Goal: Communication & Community: Answer question/provide support

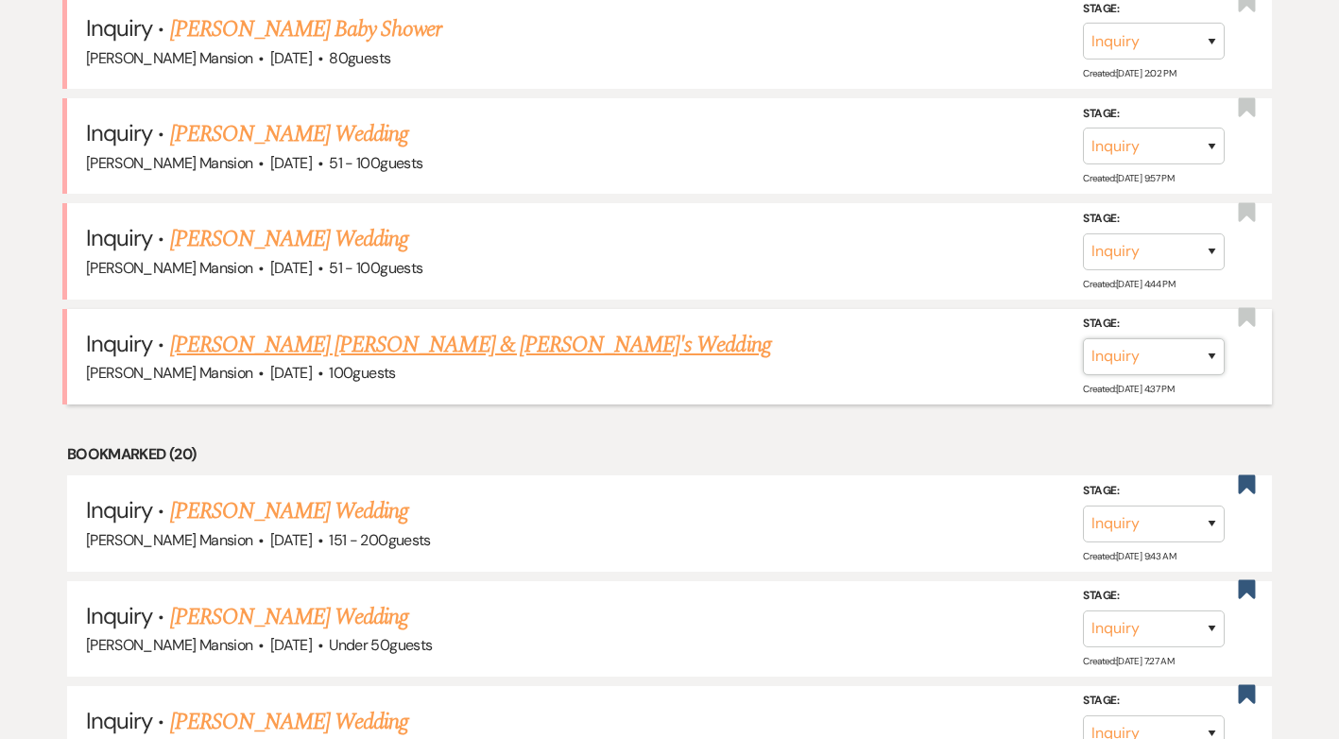
click at [1205, 354] on select "Inquiry Follow Up Tour Requested Tour Confirmed Toured Proposal Sent Booked Lost" at bounding box center [1154, 356] width 142 height 37
select select "2"
click at [1083, 338] on select "Inquiry Follow Up Tour Requested Tour Confirmed Toured Proposal Sent Booked Lost" at bounding box center [1154, 356] width 142 height 37
click at [1191, 357] on button "Save" at bounding box center [1187, 356] width 95 height 38
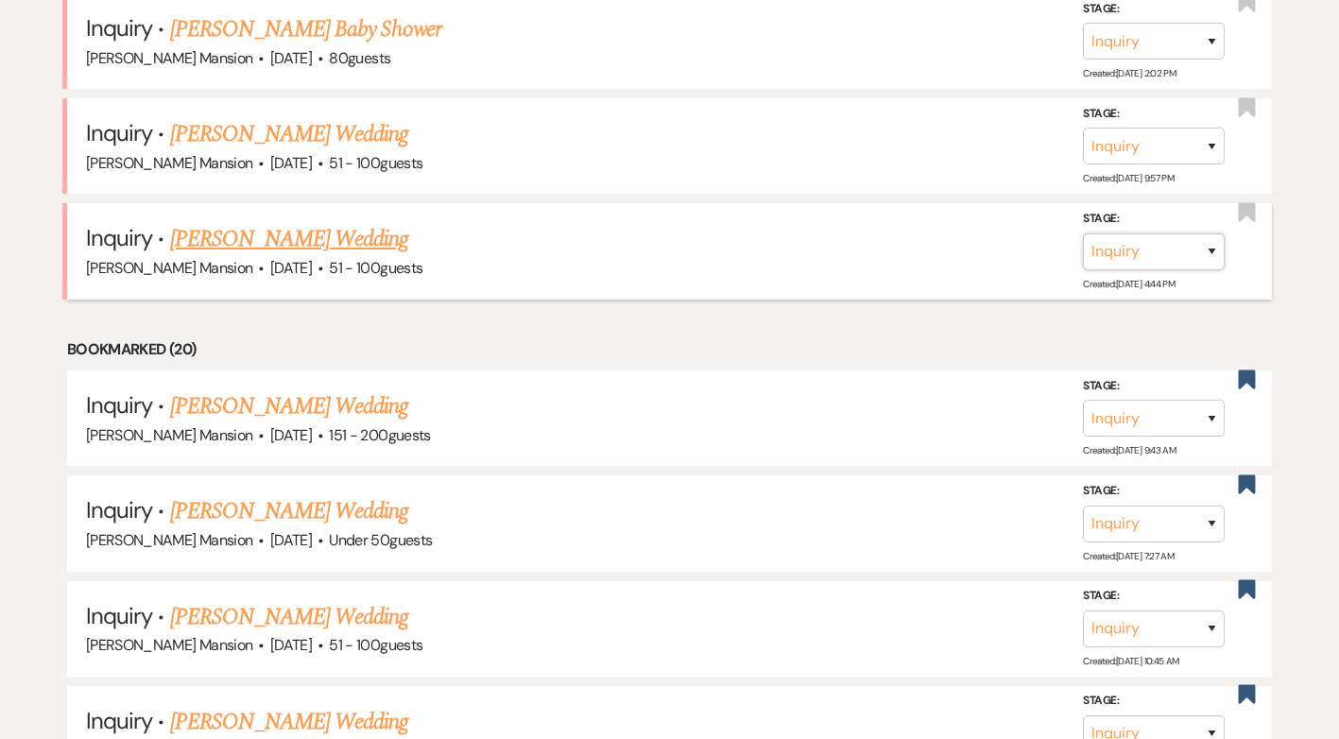
click at [1214, 255] on select "Inquiry Follow Up Tour Requested Tour Confirmed Toured Proposal Sent Booked Lost" at bounding box center [1154, 251] width 142 height 37
click at [513, 244] on h5 "Inquiry · [PERSON_NAME] Wedding" at bounding box center [669, 239] width 1167 height 34
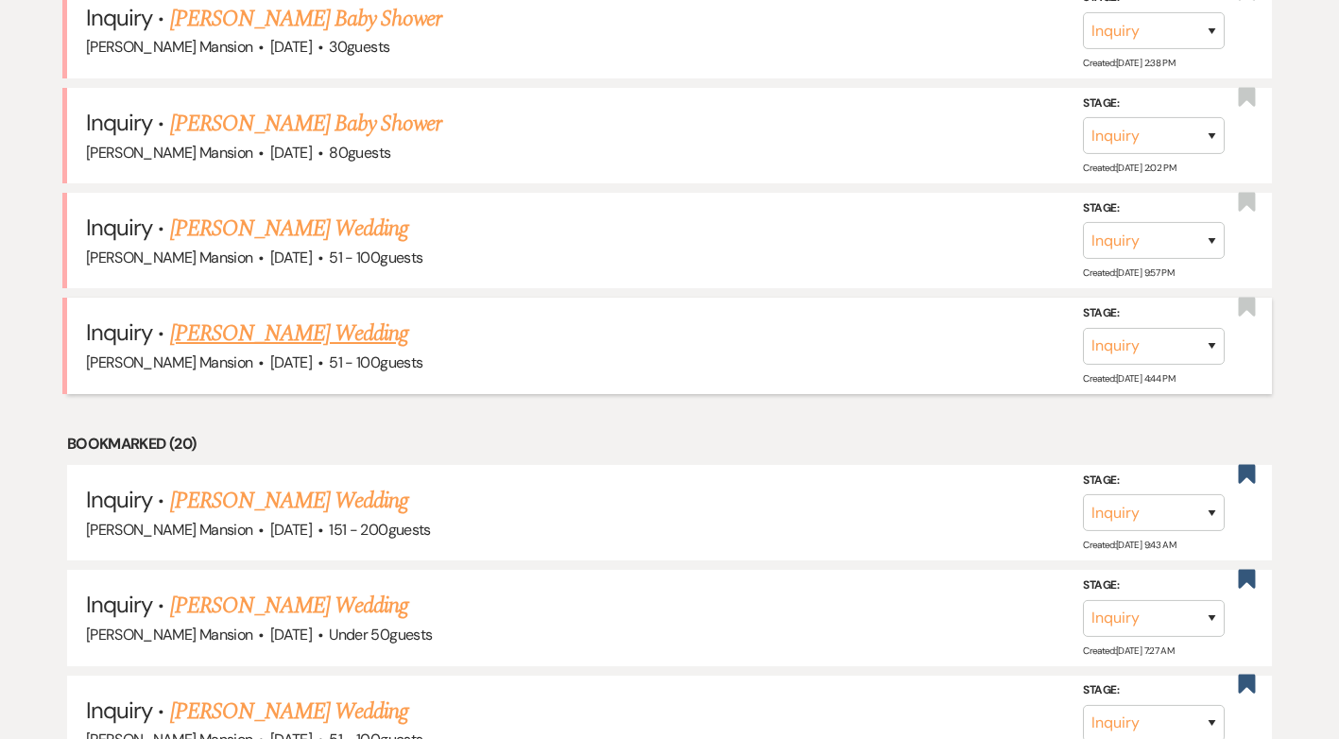
click at [320, 334] on link "[PERSON_NAME] Wedding" at bounding box center [289, 334] width 239 height 34
select select "2"
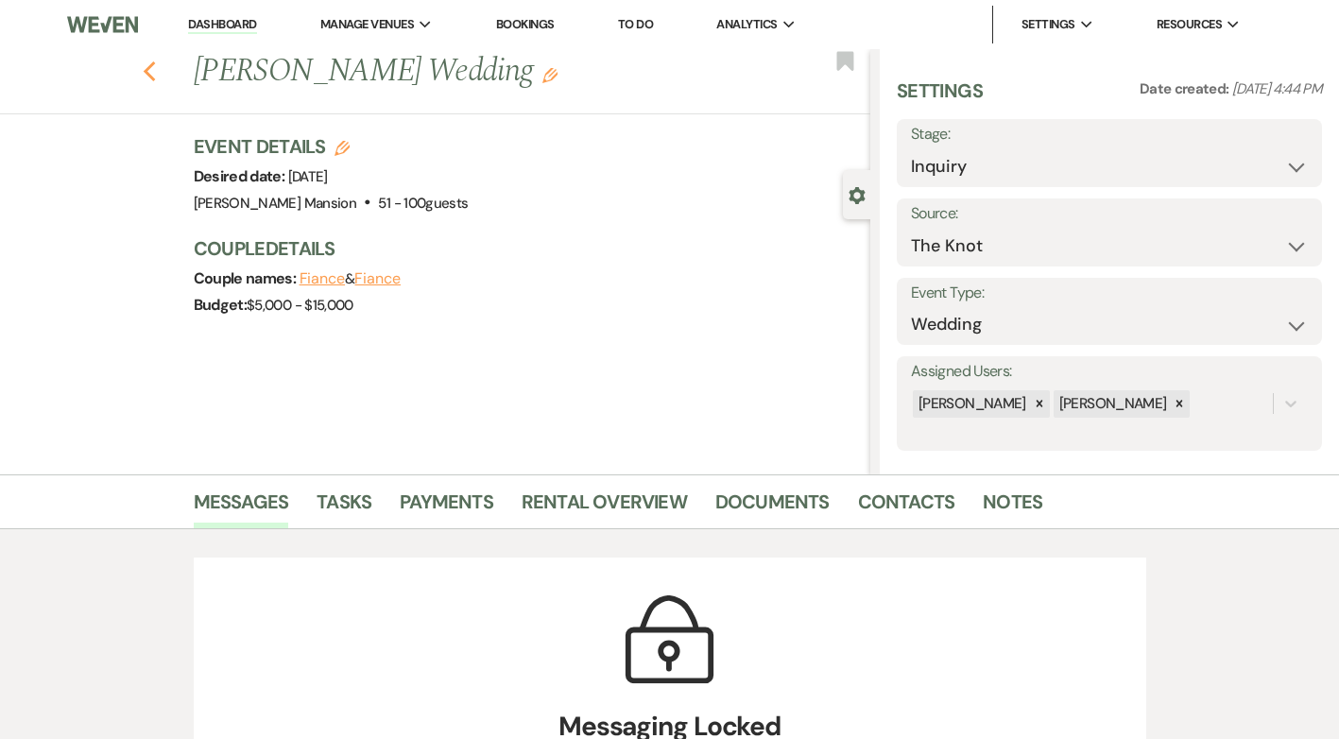
click at [155, 77] on use "button" at bounding box center [149, 71] width 12 height 21
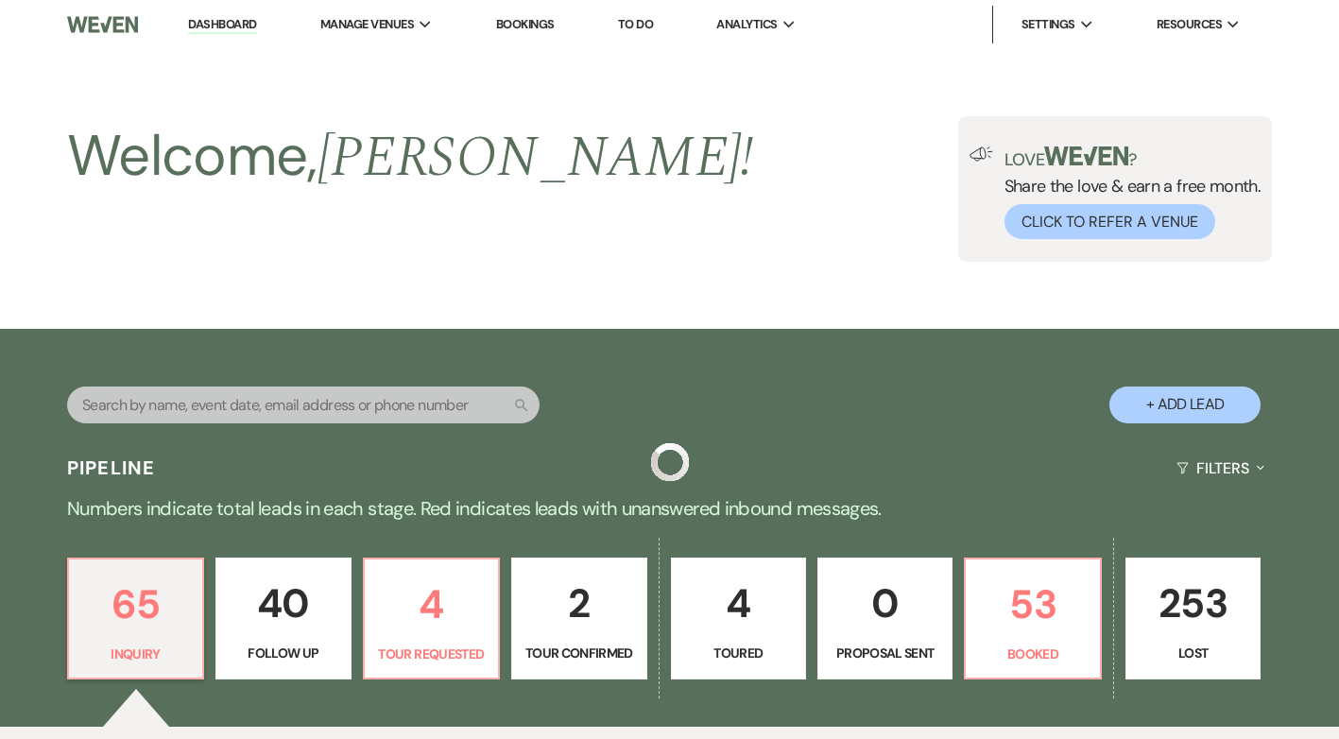
scroll to position [851, 0]
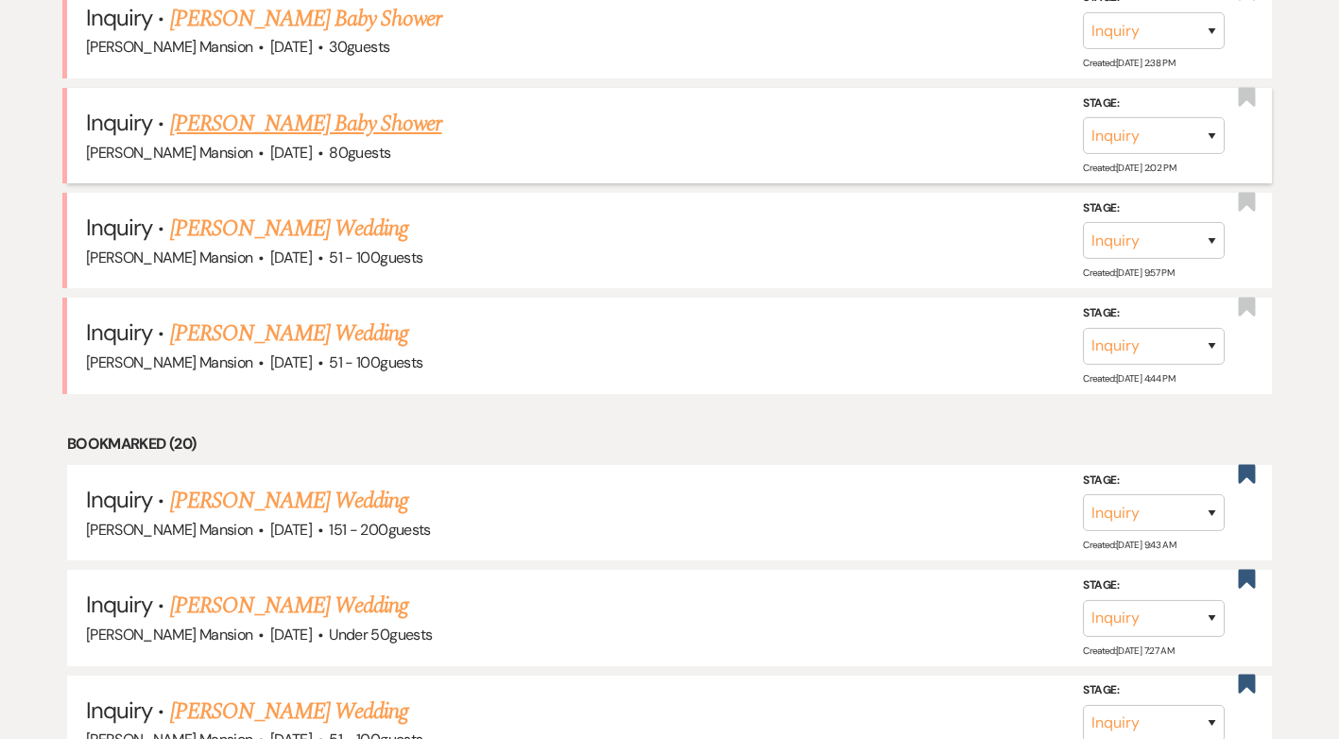
click at [274, 118] on link "[PERSON_NAME] Baby Shower" at bounding box center [306, 124] width 272 height 34
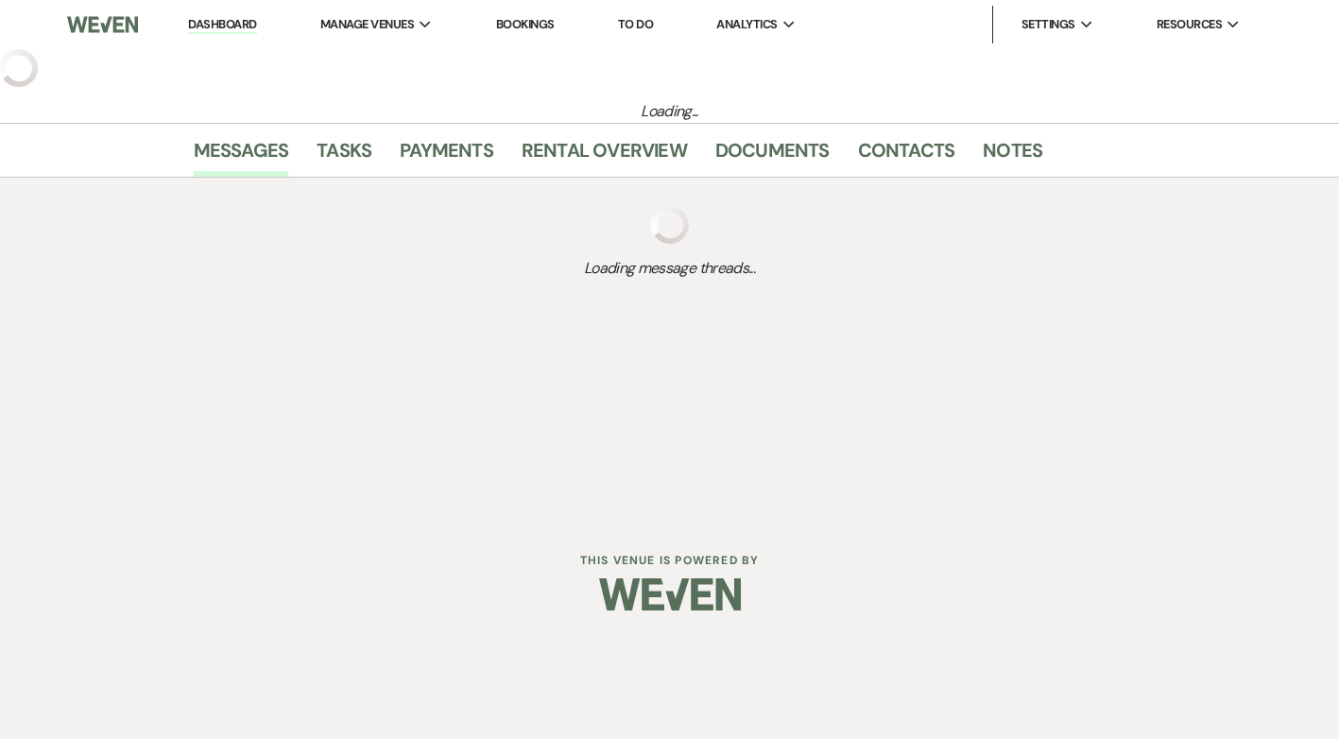
select select "5"
select select "3"
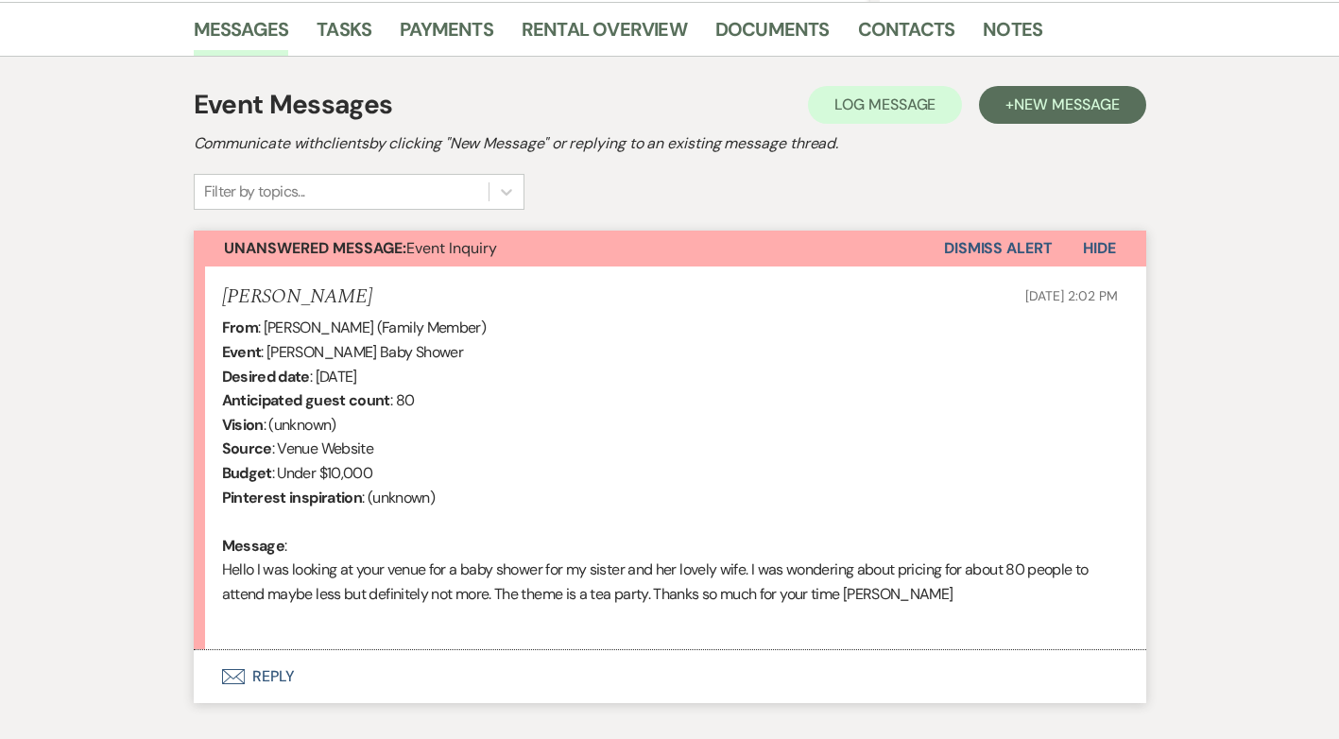
scroll to position [587, 0]
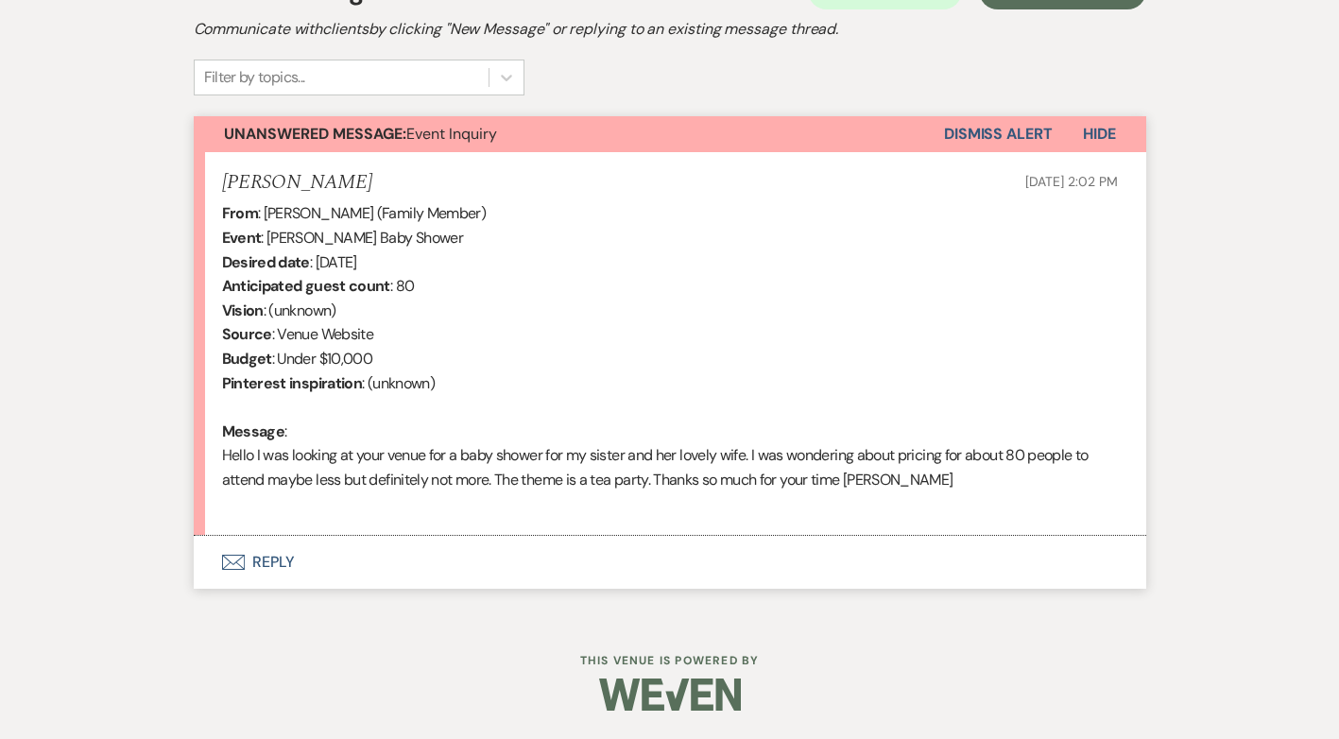
click at [270, 561] on button "Envelope Reply" at bounding box center [670, 562] width 953 height 53
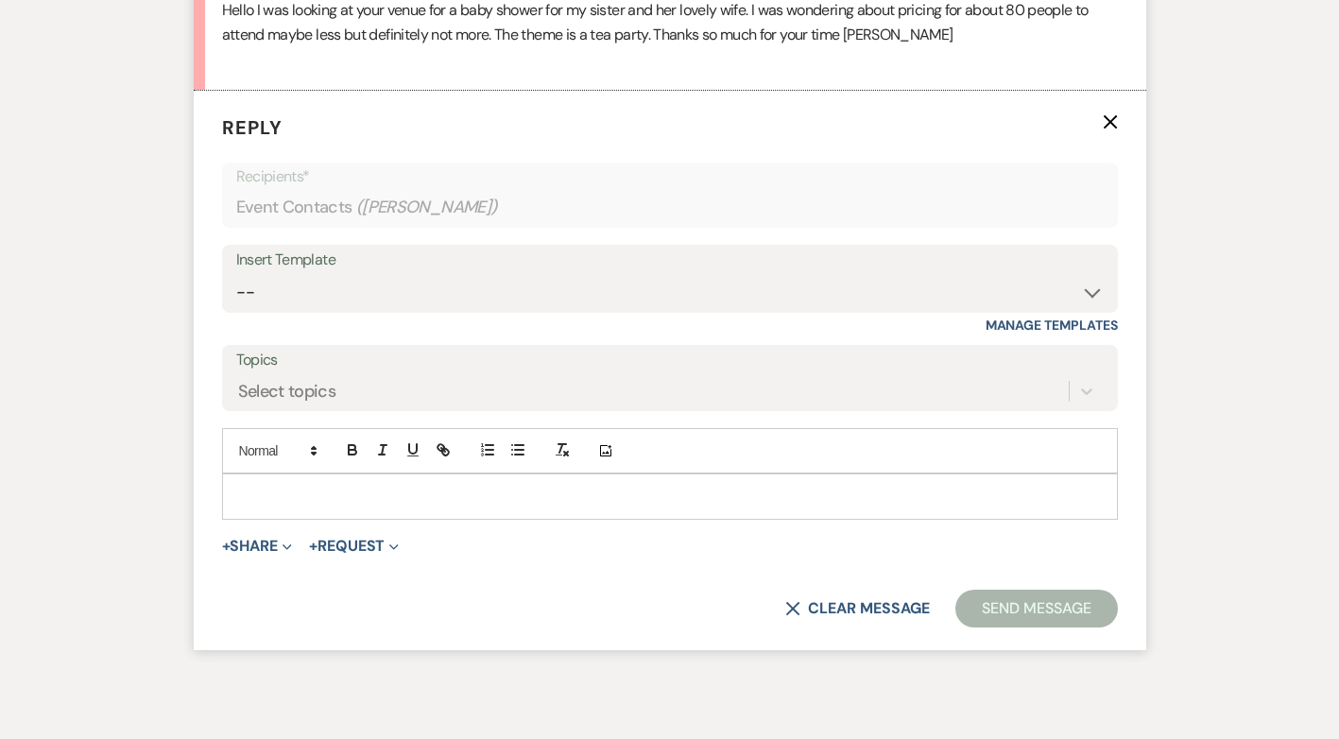
scroll to position [1034, 0]
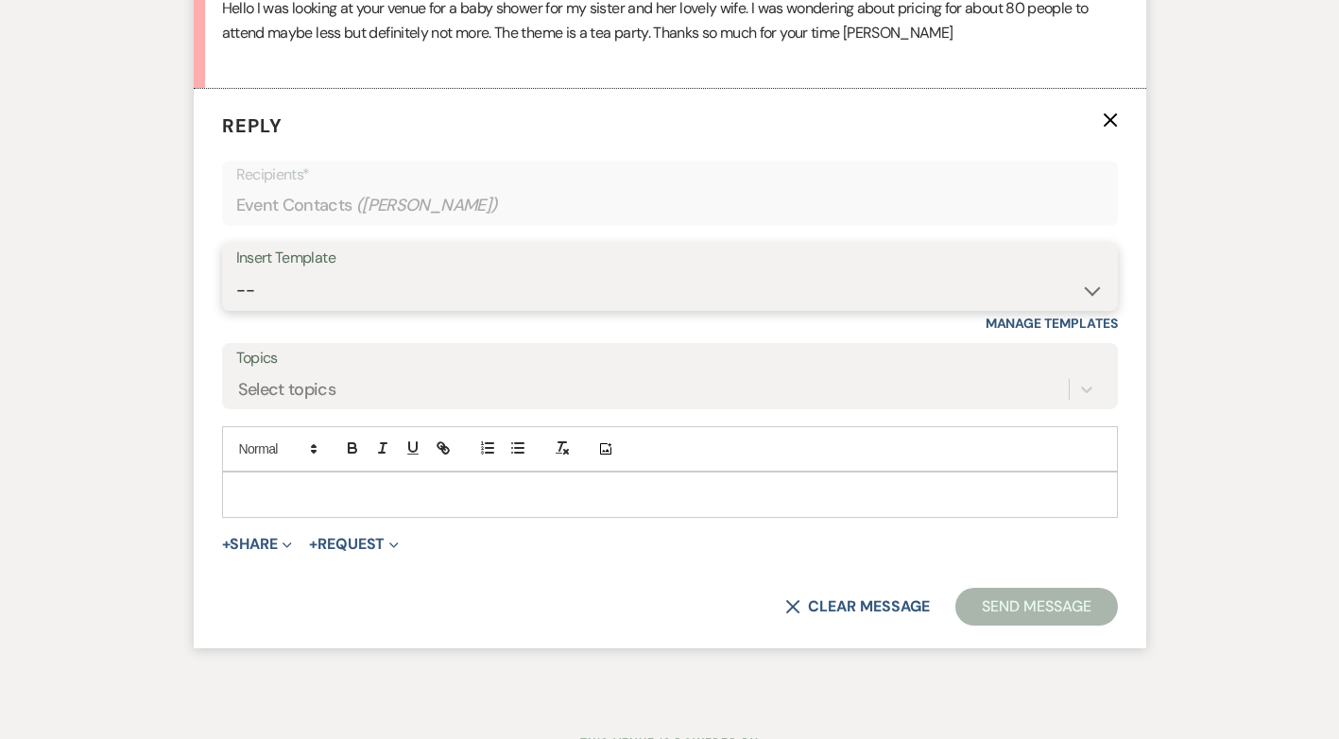
click at [1099, 295] on select "-- Initial Inquiry Response Tour Request Response Follow Up Contract (Pre-Booke…" at bounding box center [670, 290] width 868 height 37
click at [236, 272] on select "-- Initial Inquiry Response Tour Request Response Follow Up Contract (Pre-Booke…" at bounding box center [670, 290] width 868 height 37
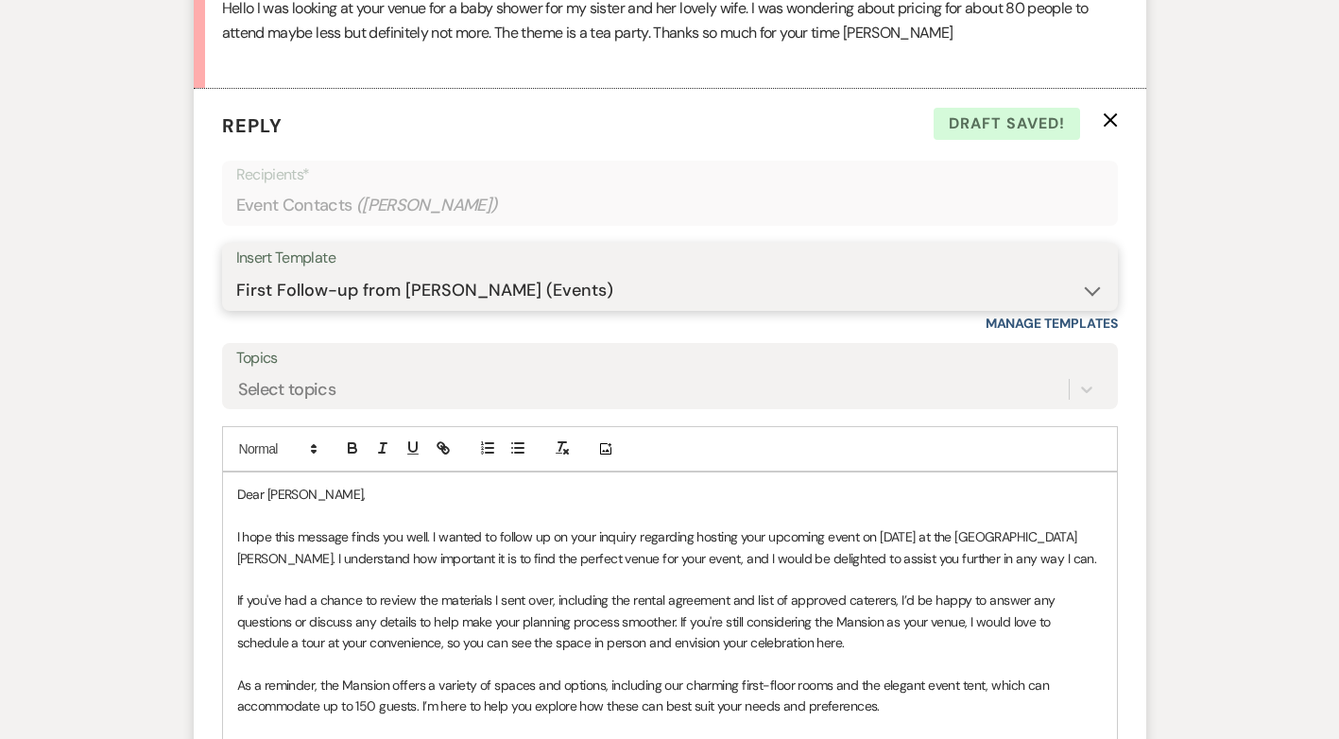
click at [1092, 285] on select "-- Initial Inquiry Response Tour Request Response Follow Up Contract (Pre-Booke…" at bounding box center [670, 290] width 868 height 37
click at [236, 272] on select "-- Initial Inquiry Response Tour Request Response Follow Up Contract (Pre-Booke…" at bounding box center [670, 290] width 868 height 37
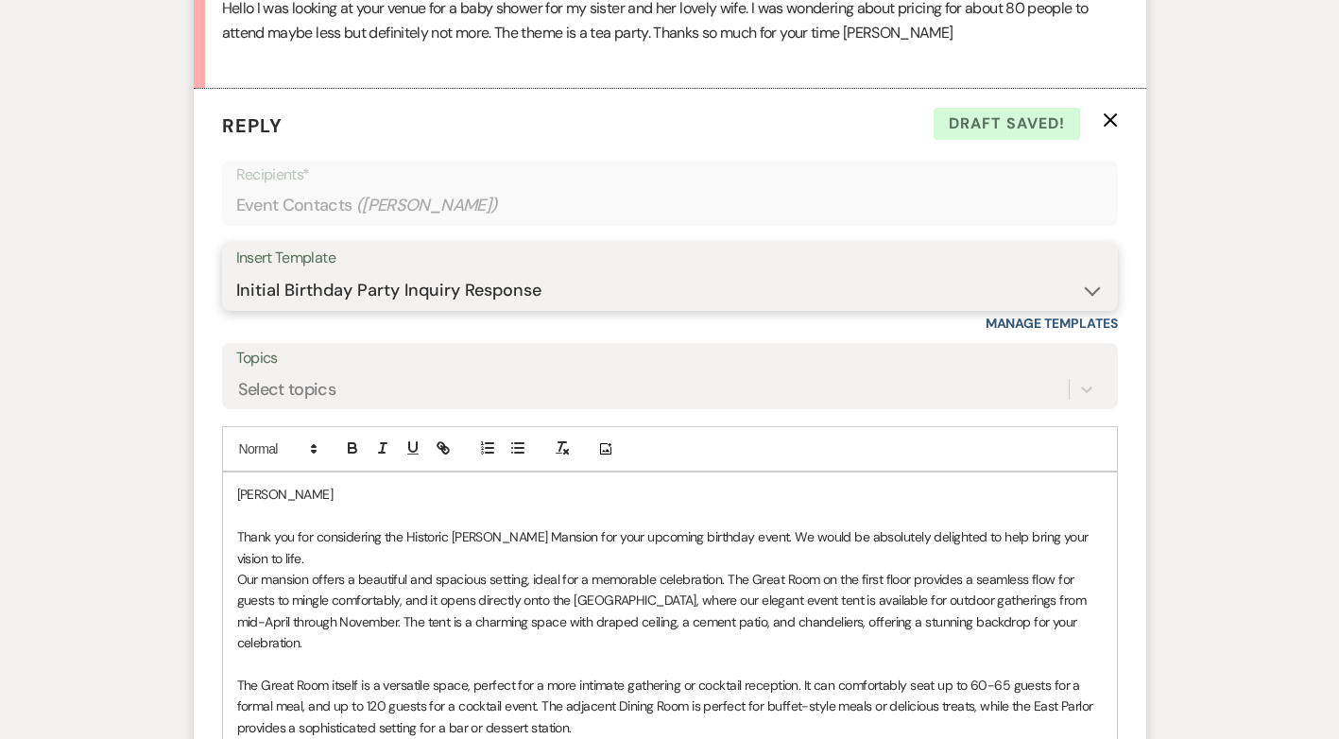
click at [1092, 293] on select "-- Initial Inquiry Response Tour Request Response Follow Up Contract (Pre-Booke…" at bounding box center [670, 290] width 868 height 37
select select "4240"
click at [236, 272] on select "-- Initial Inquiry Response Tour Request Response Follow Up Contract (Pre-Booke…" at bounding box center [670, 290] width 868 height 37
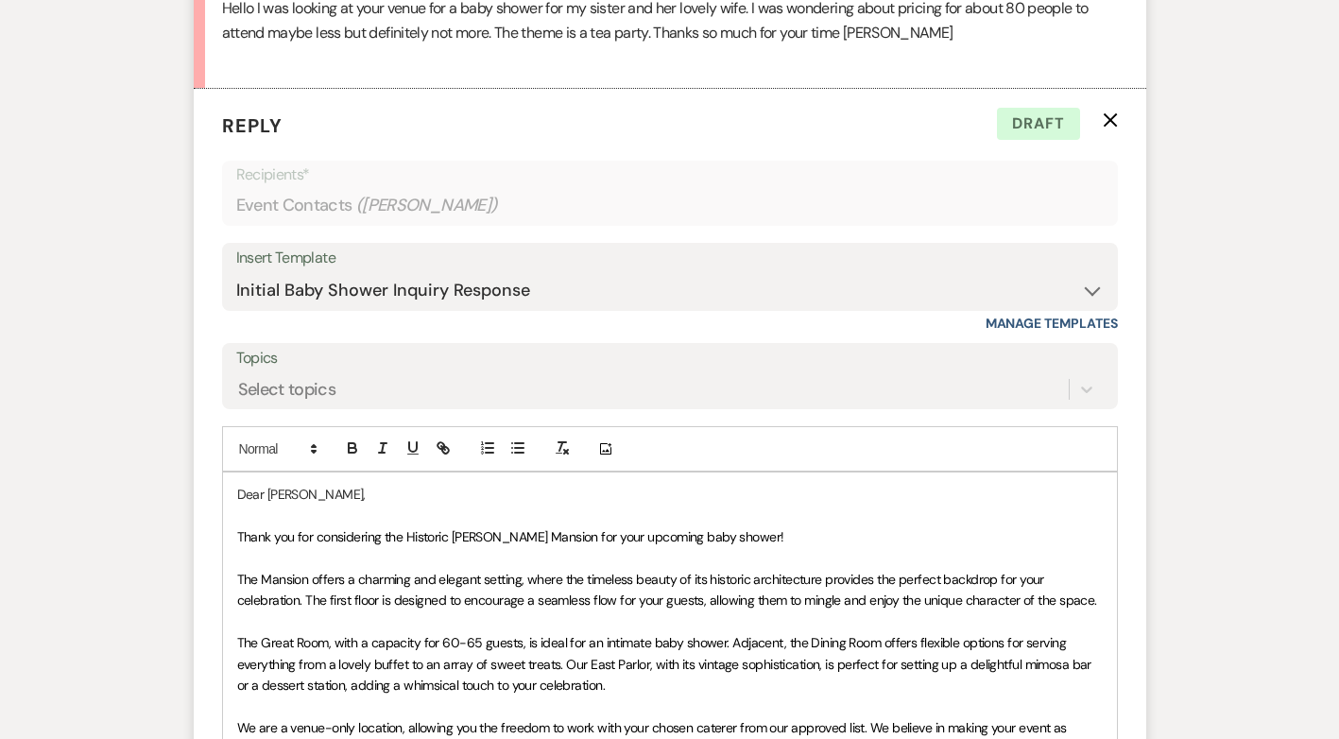
click at [609, 540] on span "Thank you for considering the Historic [PERSON_NAME] Mansion for your upcoming …" at bounding box center [510, 536] width 547 height 17
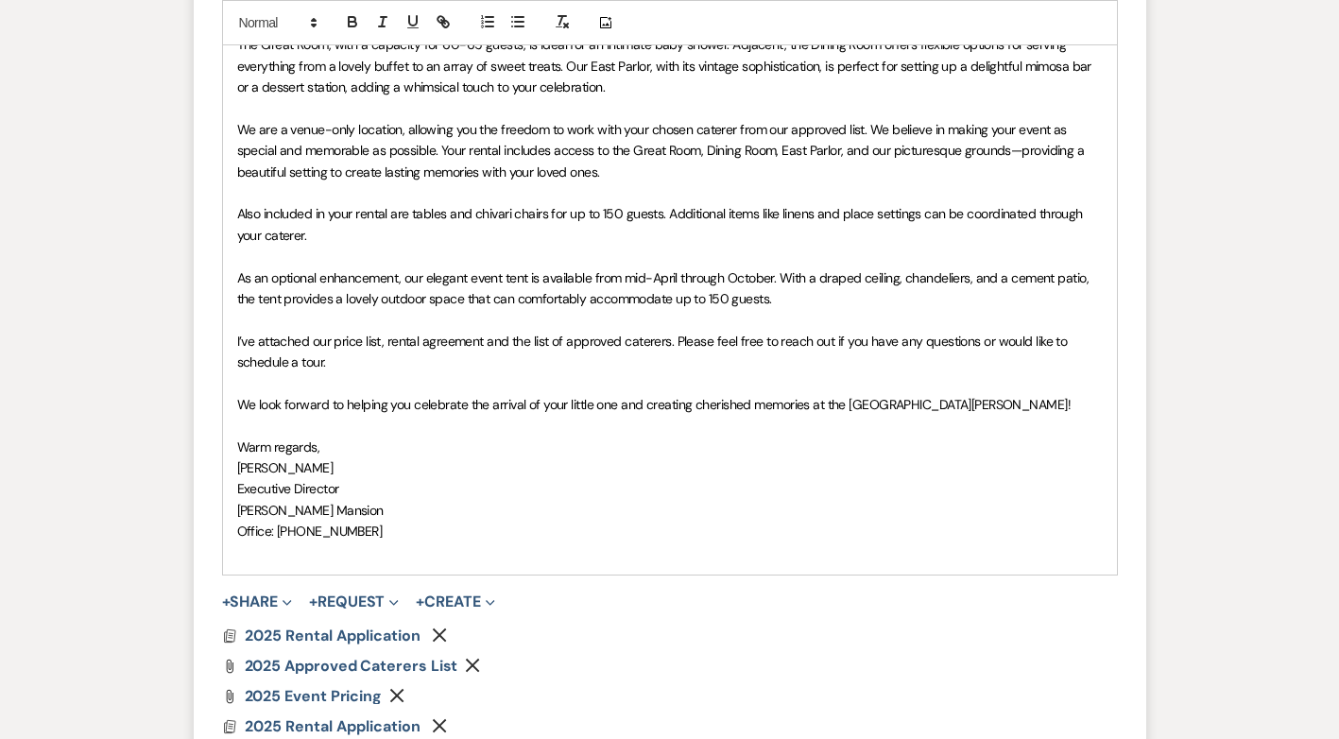
scroll to position [1601, 0]
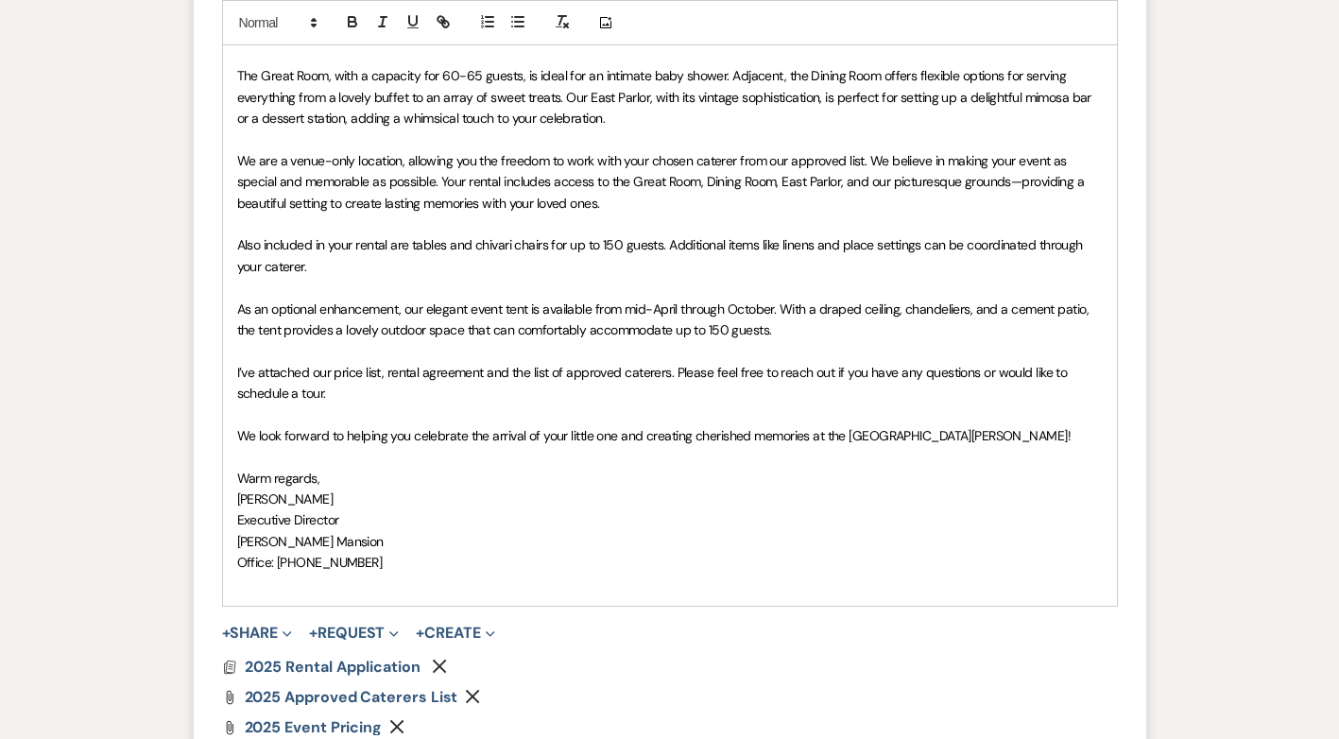
click at [673, 377] on span "I’ve attached our price list, rental agreement and the list of approved caterer…" at bounding box center [654, 383] width 834 height 38
click at [720, 543] on p "[PERSON_NAME] Mansion" at bounding box center [670, 541] width 866 height 21
click at [769, 371] on span "I’ve attached our price list, rental agreement and the list of approved caterer…" at bounding box center [667, 383] width 860 height 38
click at [737, 480] on p "Warm regards," at bounding box center [670, 478] width 866 height 21
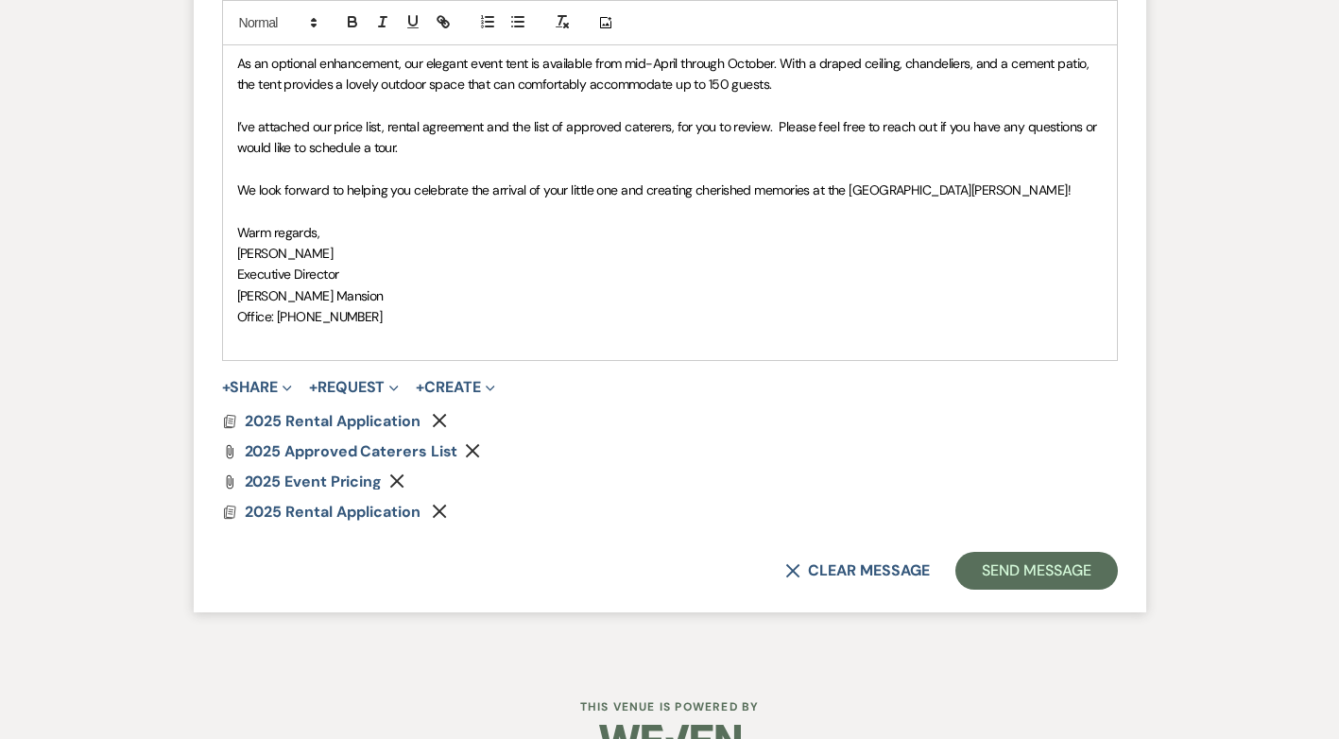
scroll to position [1893, 0]
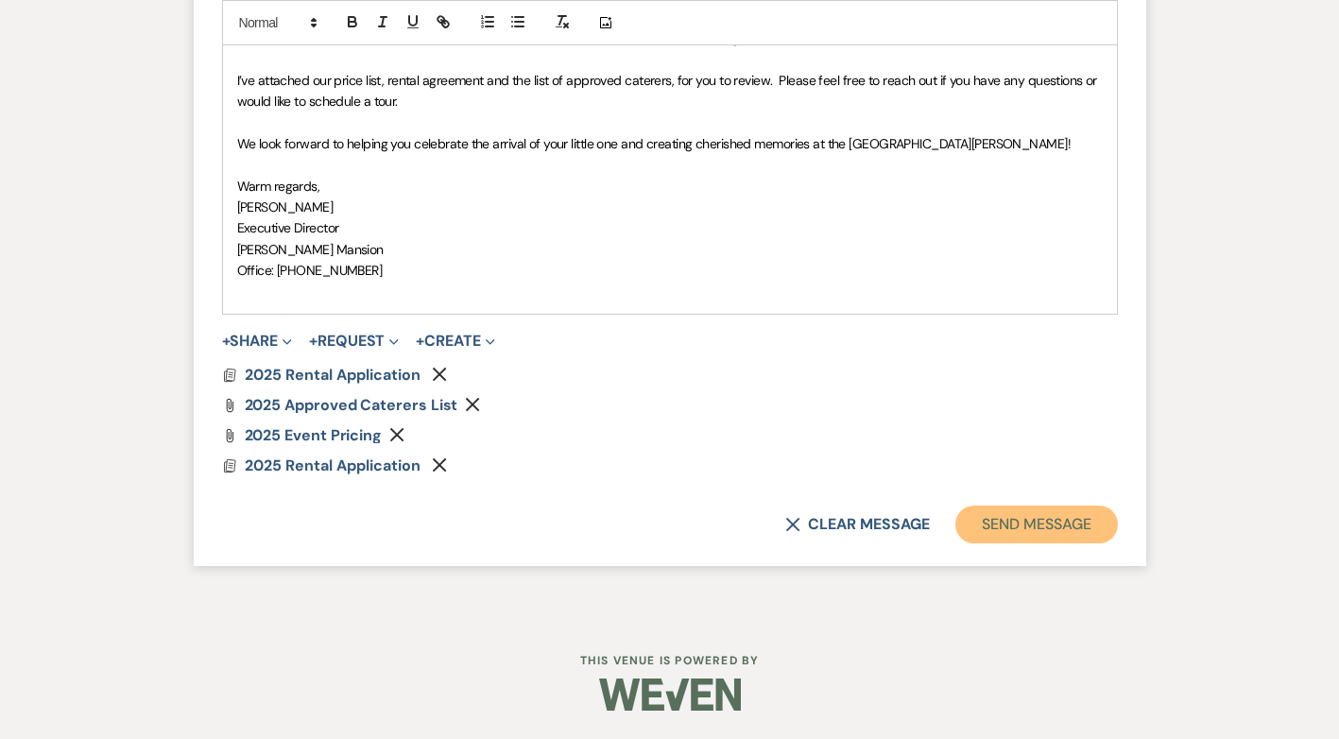
click at [1055, 529] on button "Send Message" at bounding box center [1037, 525] width 162 height 38
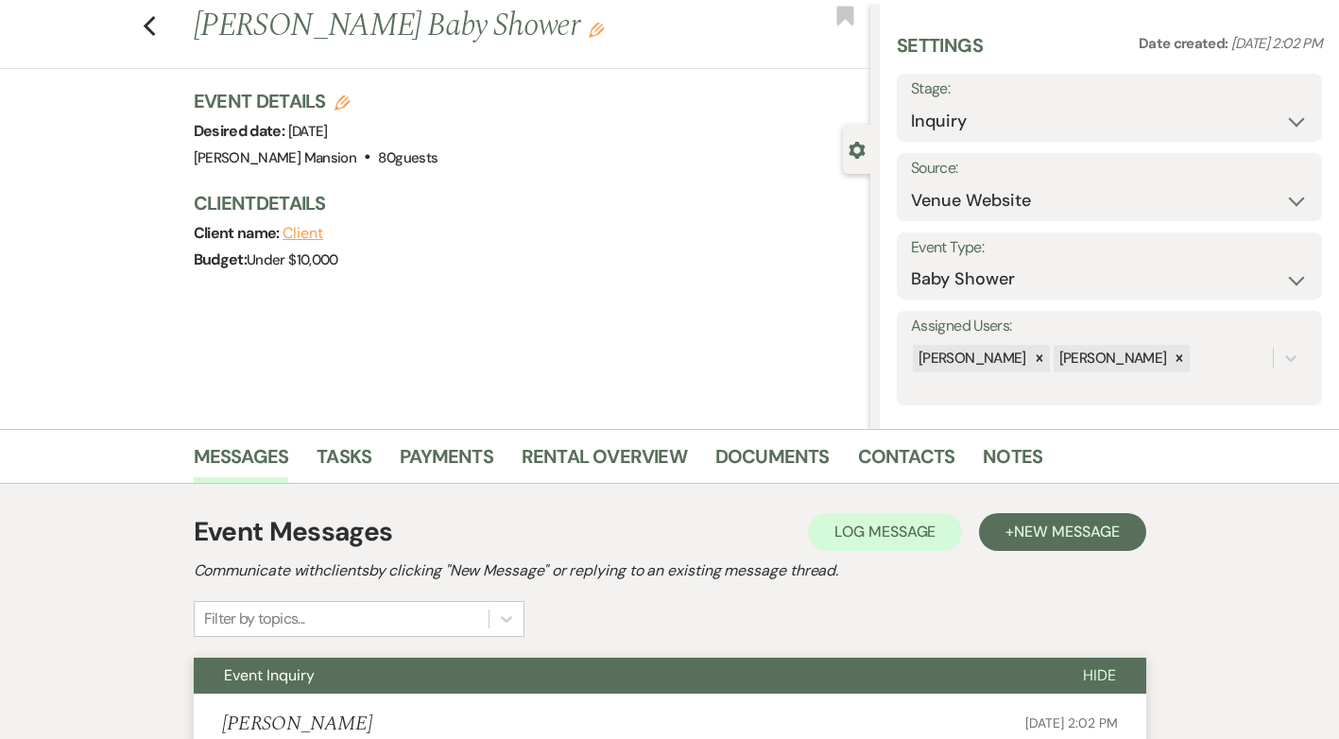
scroll to position [0, 0]
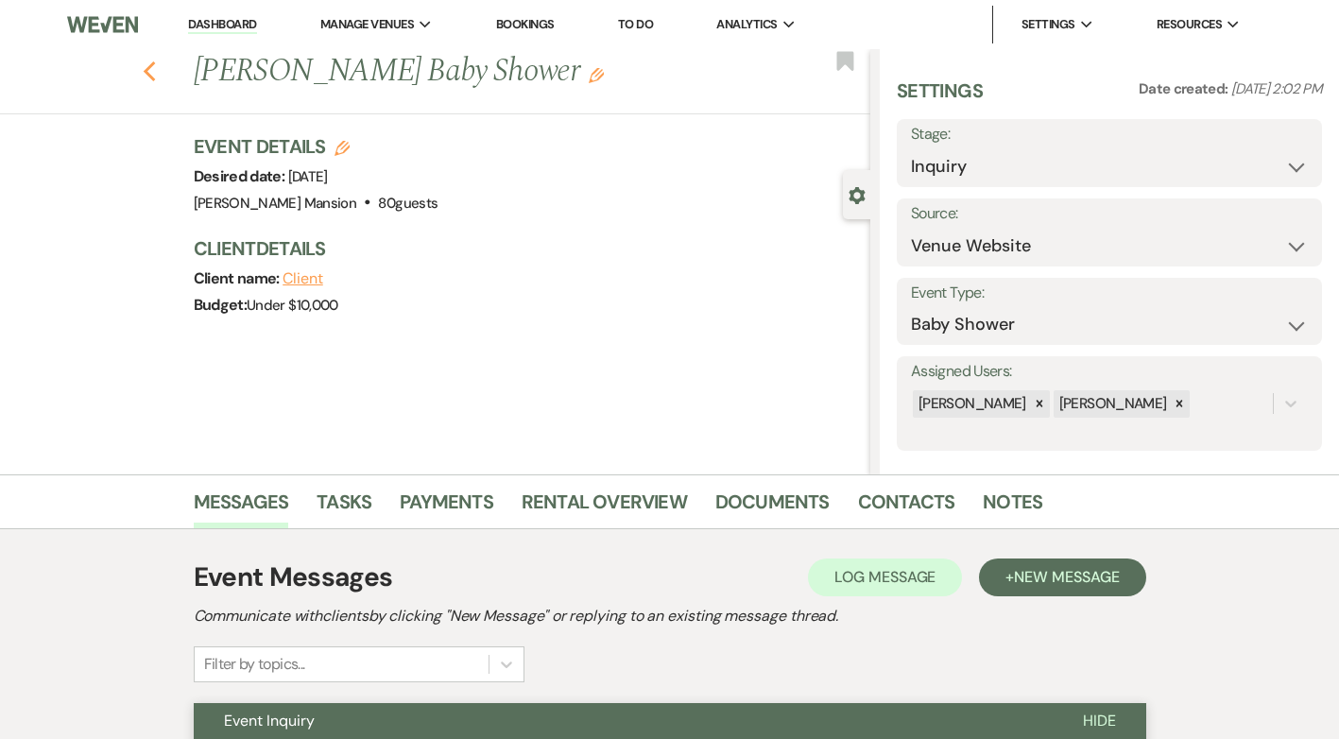
click at [155, 69] on use "button" at bounding box center [149, 71] width 12 height 21
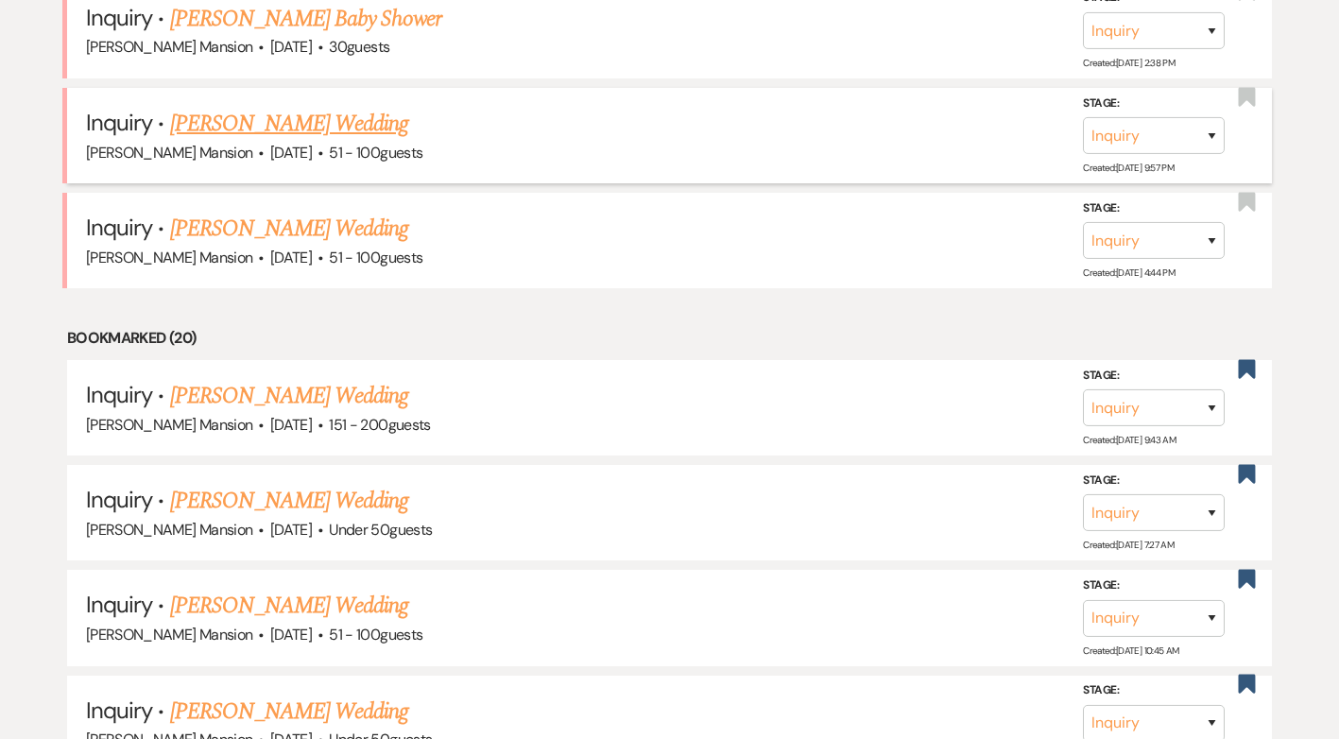
scroll to position [662, 0]
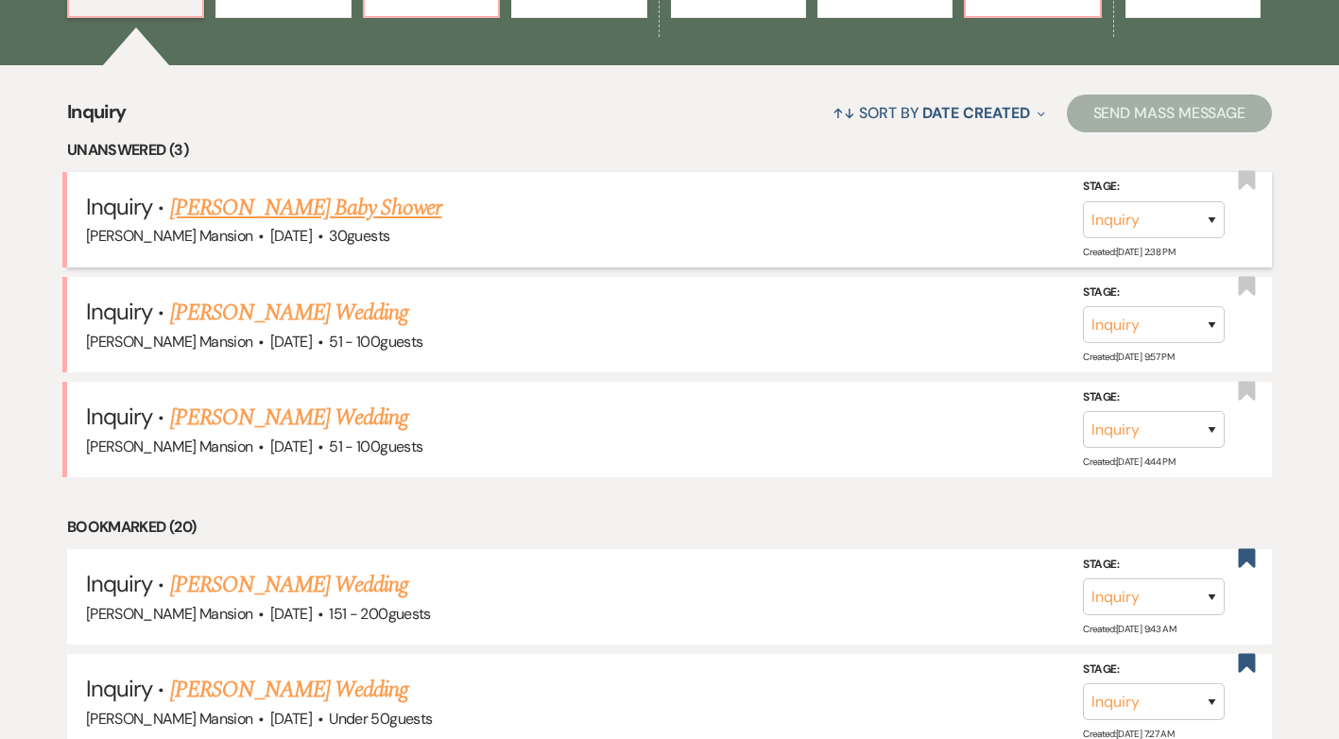
click at [279, 204] on link "[PERSON_NAME] Baby Shower" at bounding box center [306, 208] width 272 height 34
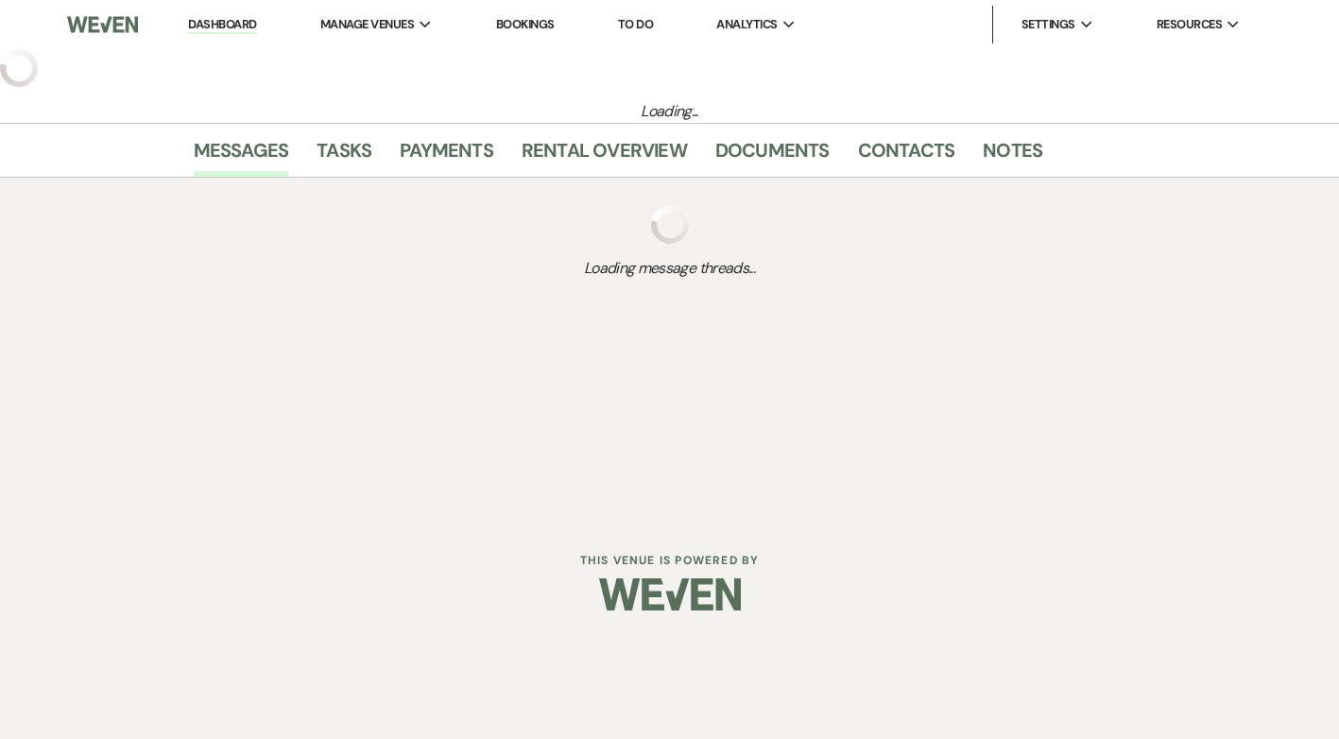
select select "5"
select select "3"
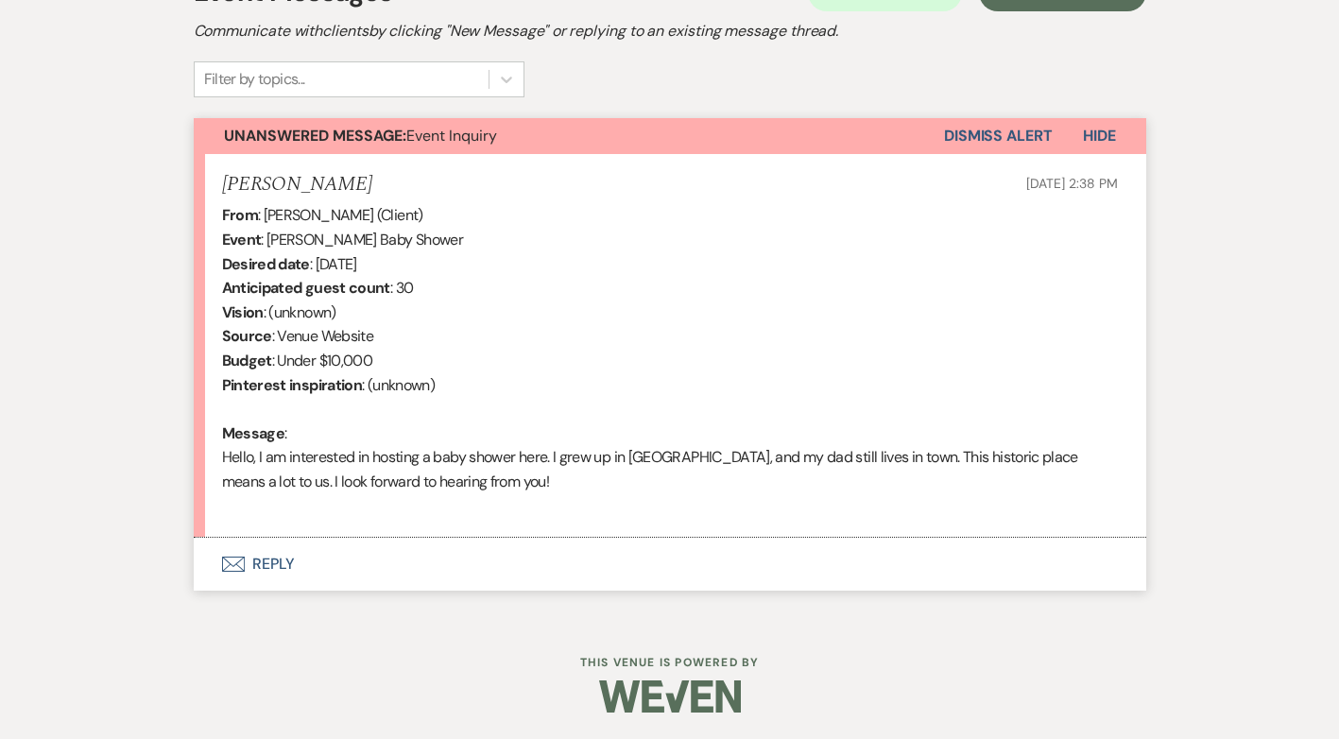
scroll to position [587, 0]
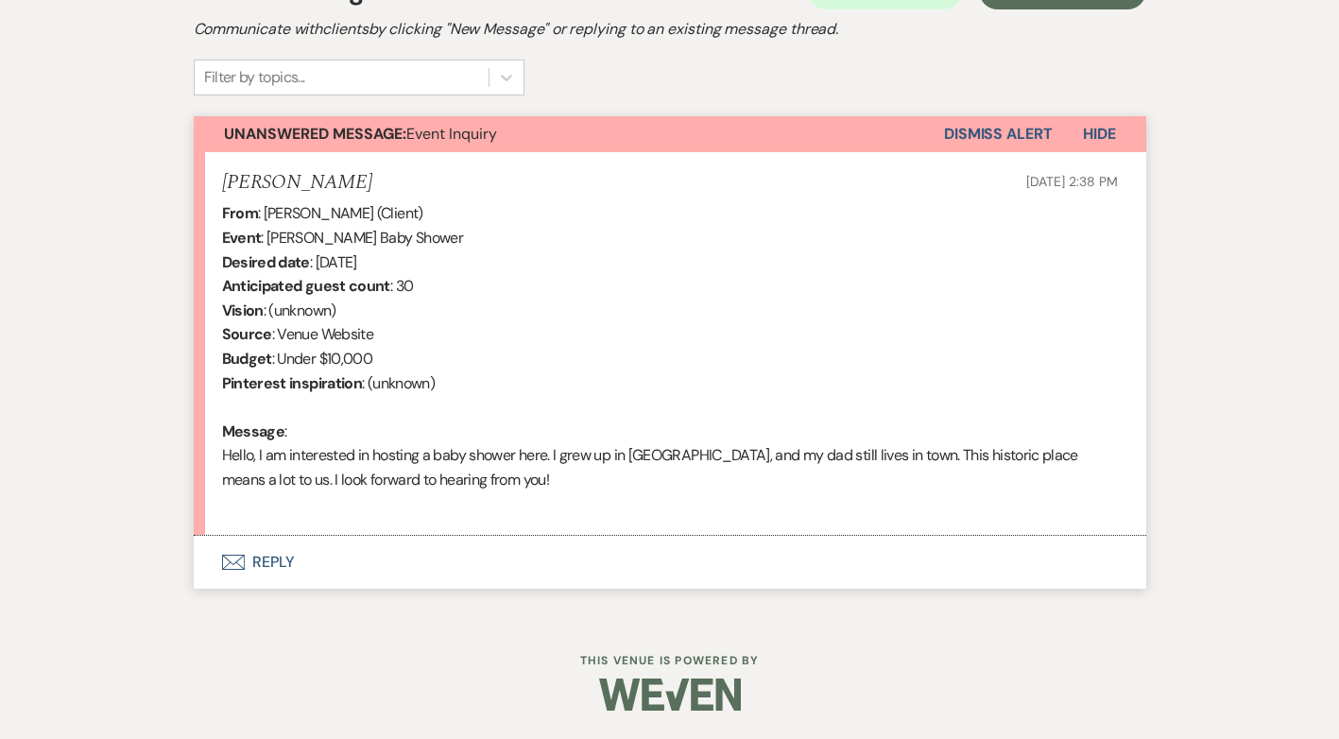
click at [258, 558] on button "Envelope Reply" at bounding box center [670, 562] width 953 height 53
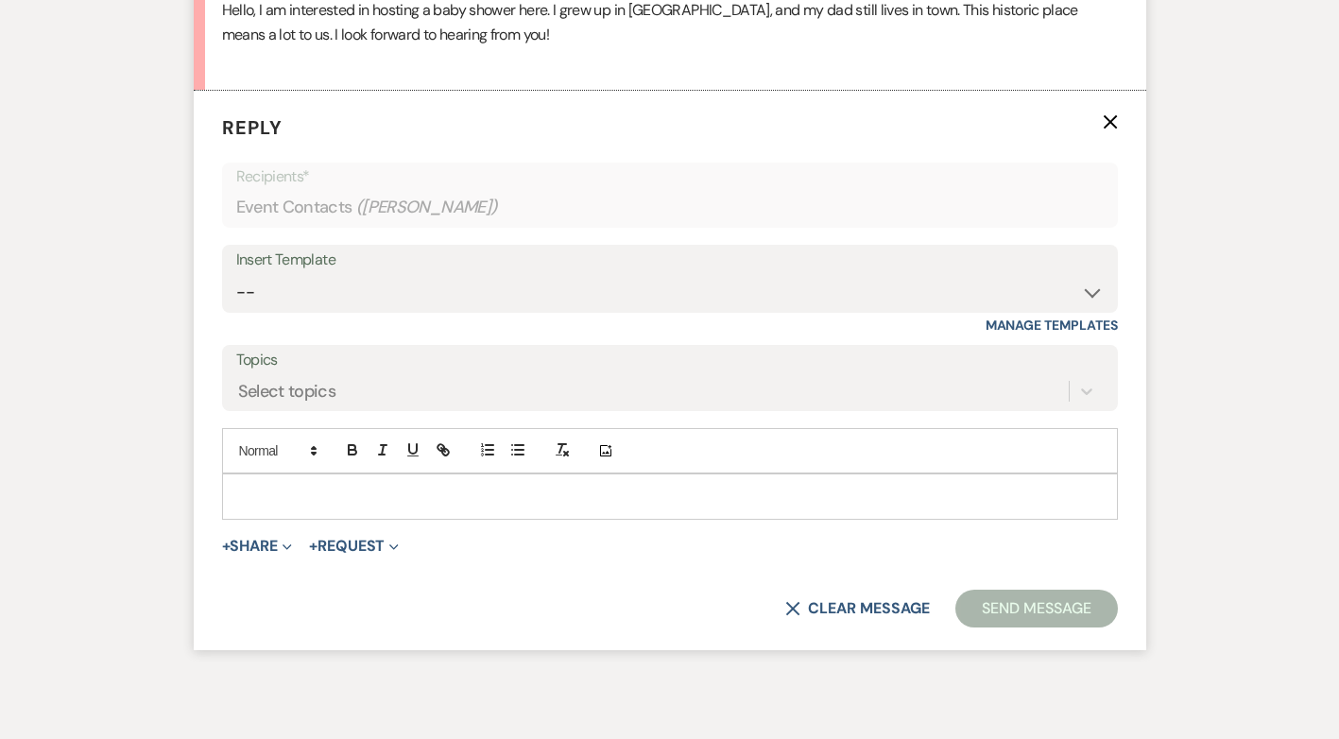
scroll to position [1034, 0]
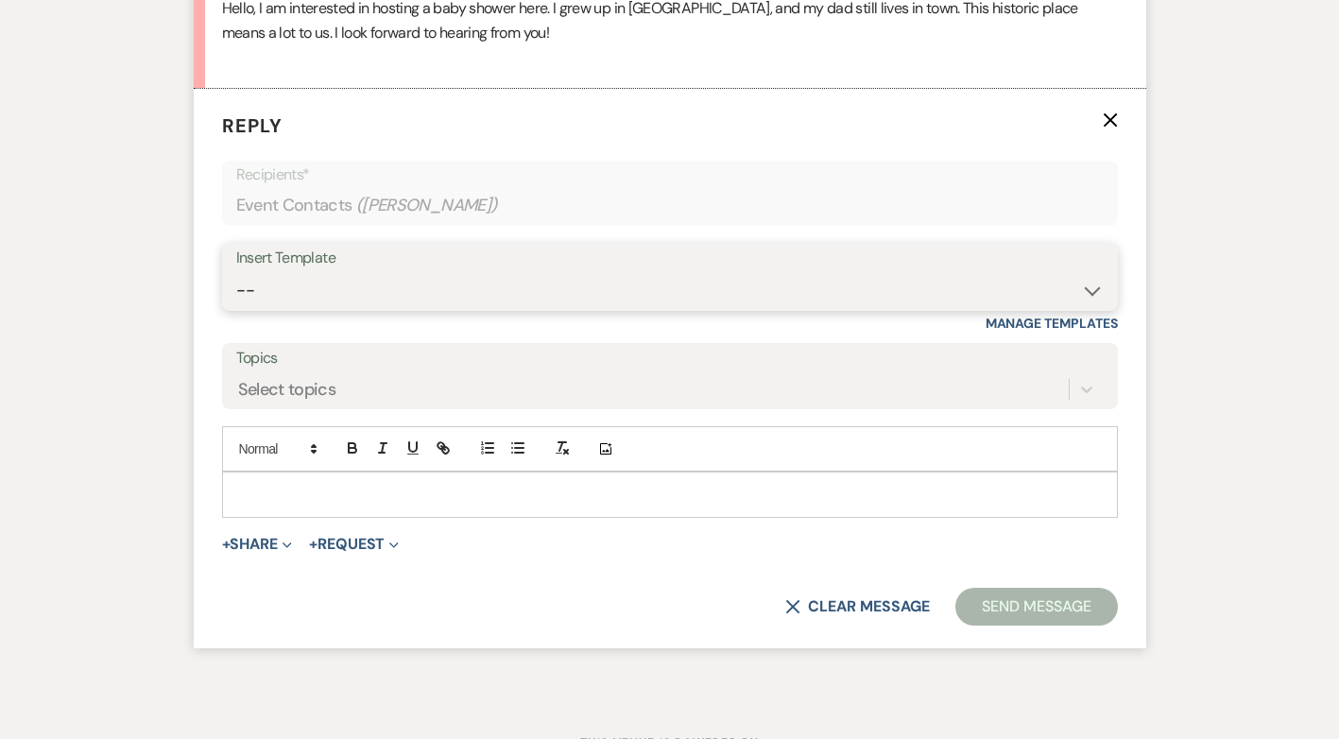
click at [1094, 292] on select "-- Initial Inquiry Response Tour Request Response Follow Up Contract (Pre-Booke…" at bounding box center [670, 290] width 868 height 37
select select "4240"
click at [236, 272] on select "-- Initial Inquiry Response Tour Request Response Follow Up Contract (Pre-Booke…" at bounding box center [670, 290] width 868 height 37
